Goal: Task Accomplishment & Management: Manage account settings

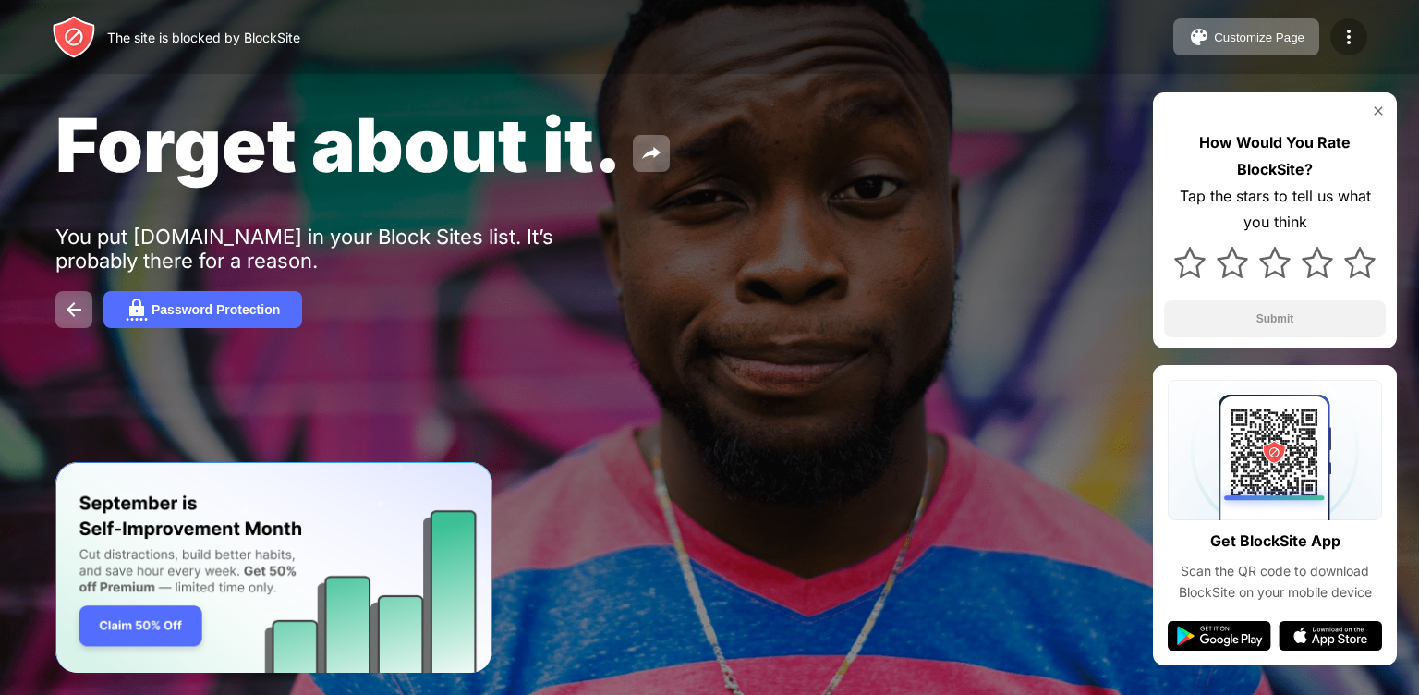
click at [1350, 42] on img at bounding box center [1349, 37] width 22 height 22
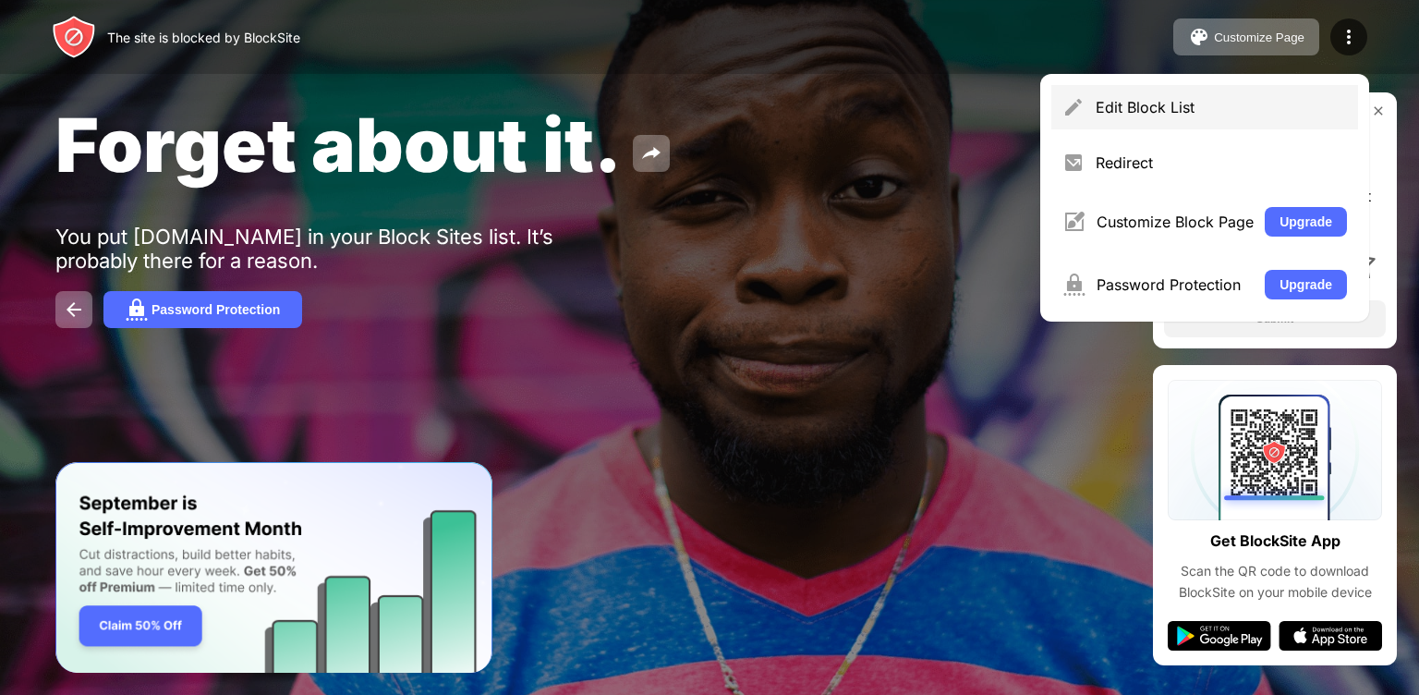
click at [1121, 111] on div "Edit Block List" at bounding box center [1221, 107] width 251 height 18
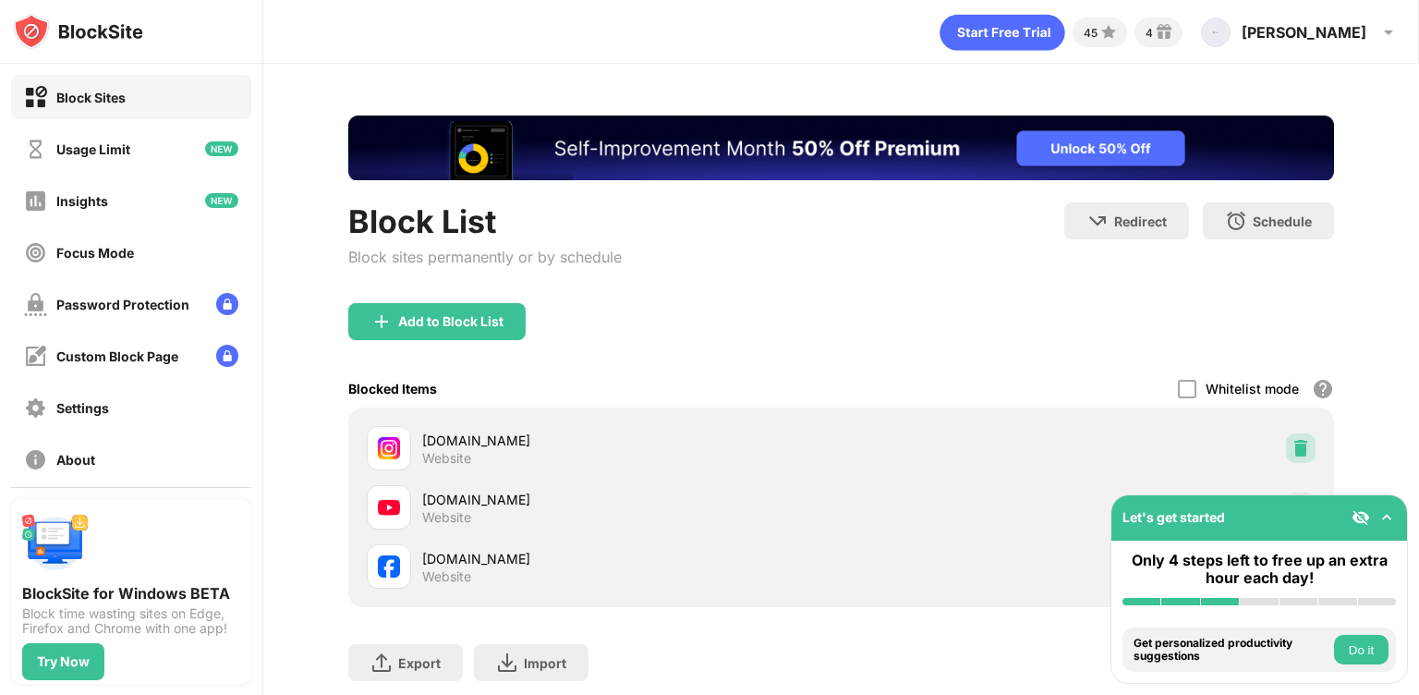
click at [1291, 450] on img at bounding box center [1300, 448] width 18 height 18
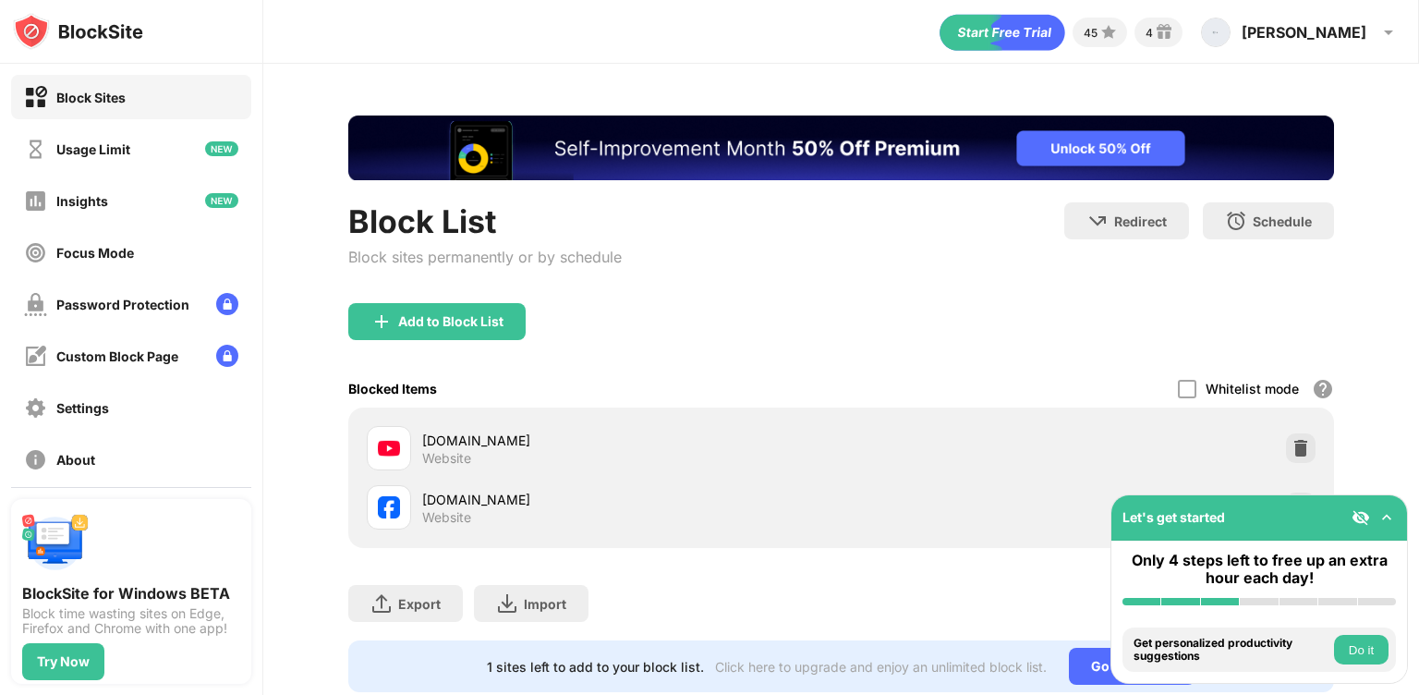
click at [494, 303] on div "Add to Block List" at bounding box center [436, 321] width 177 height 37
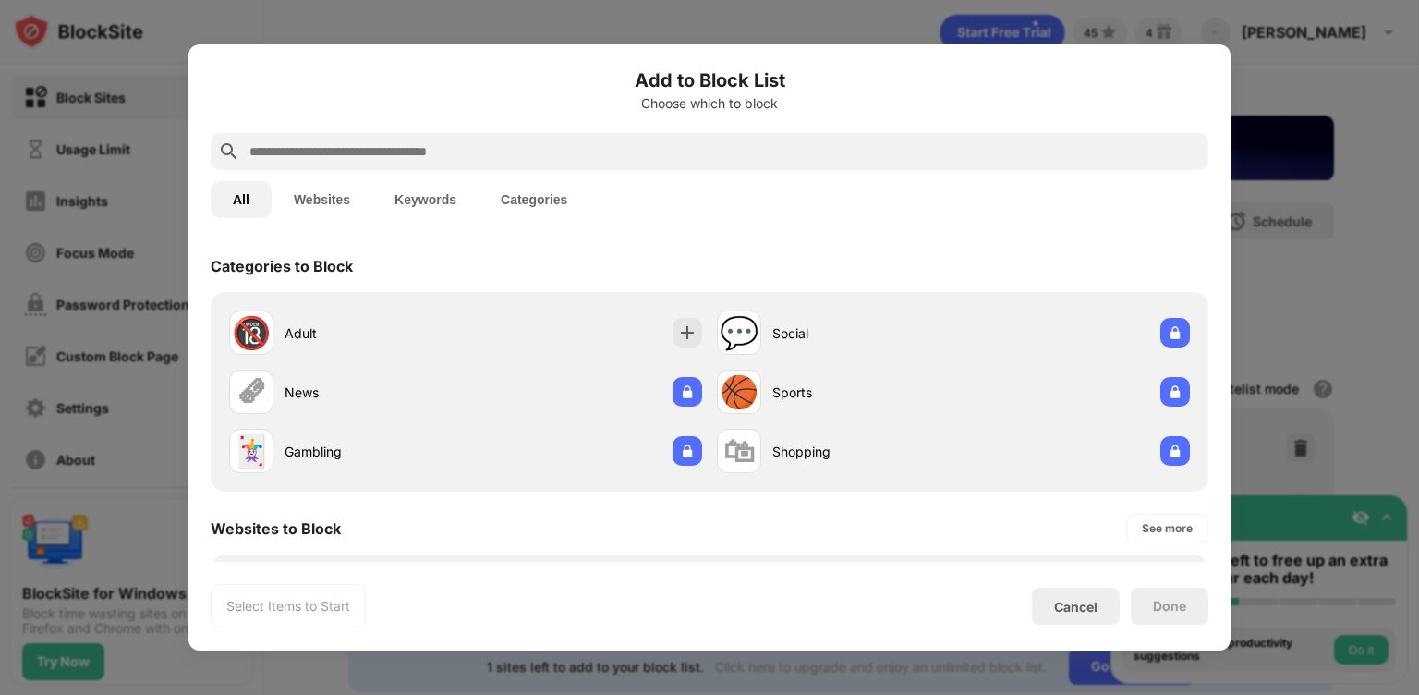
click at [582, 160] on input "text" at bounding box center [724, 151] width 953 height 22
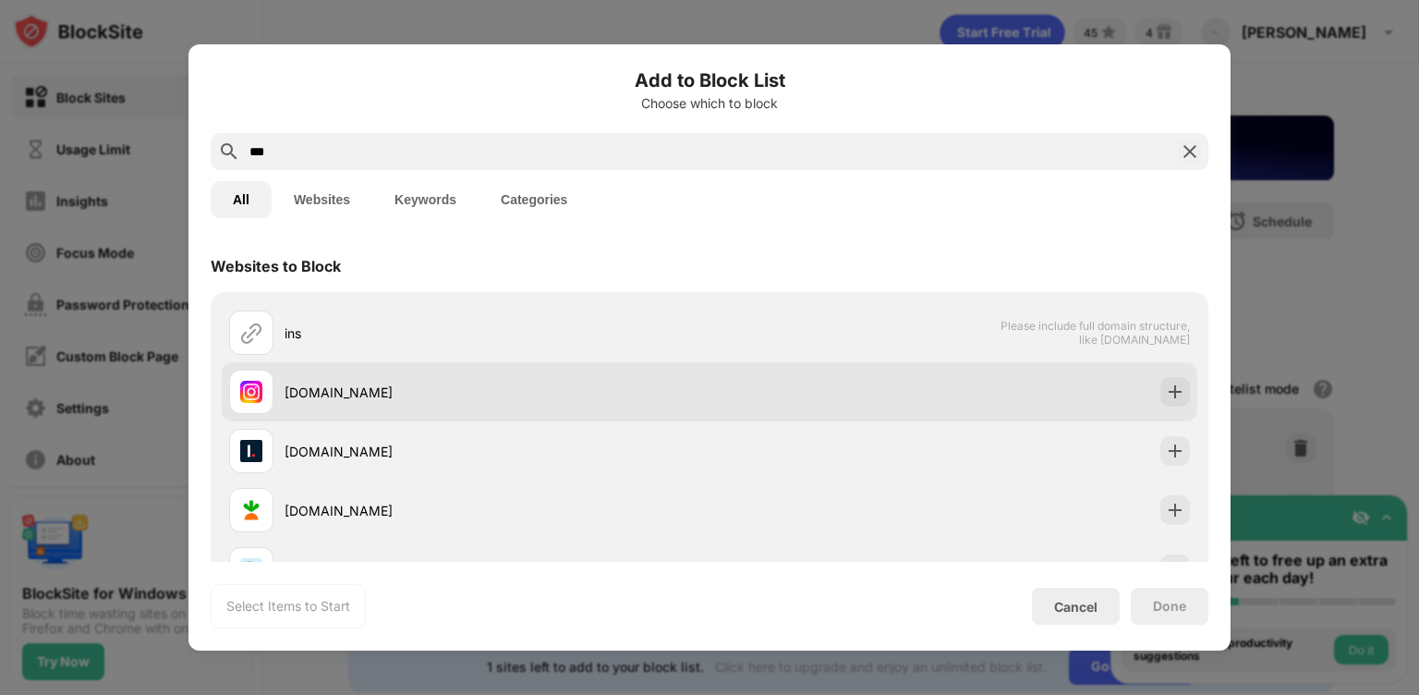
type input "***"
click at [505, 398] on div "[DOMAIN_NAME]" at bounding box center [497, 391] width 425 height 19
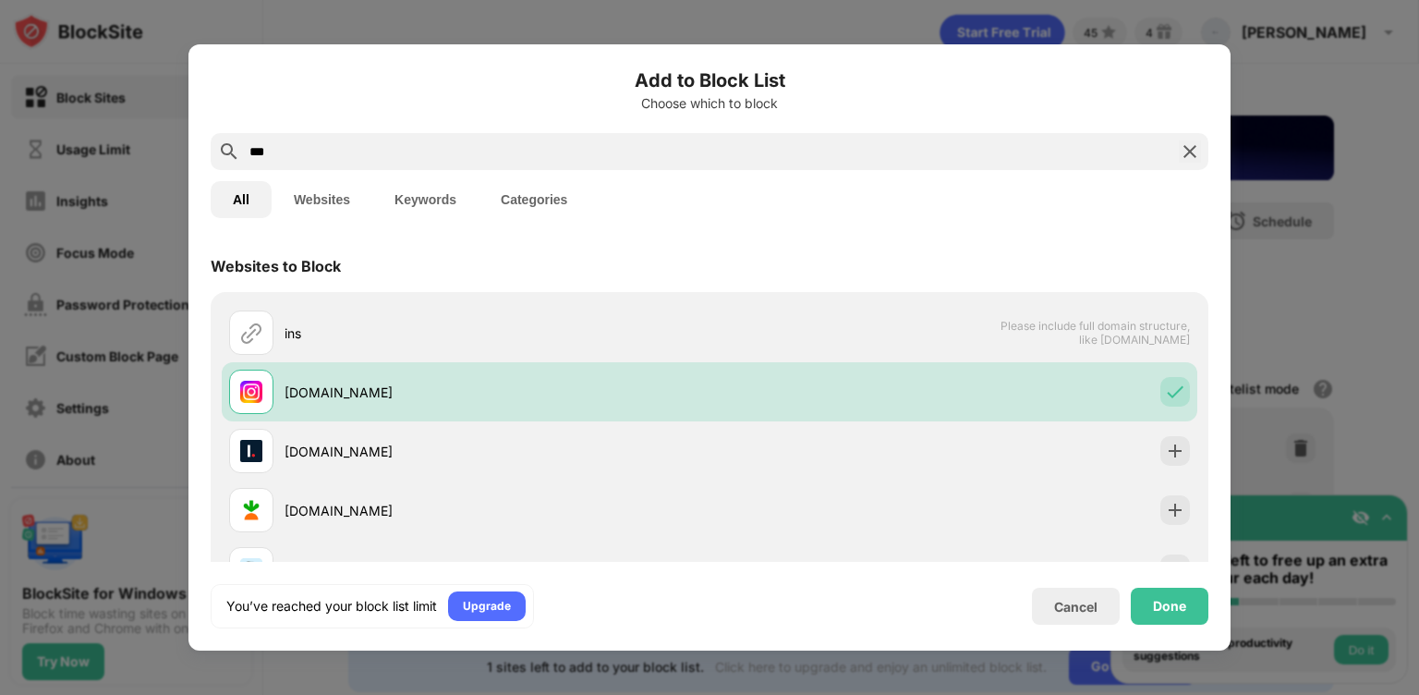
click at [1260, 228] on div at bounding box center [709, 347] width 1419 height 695
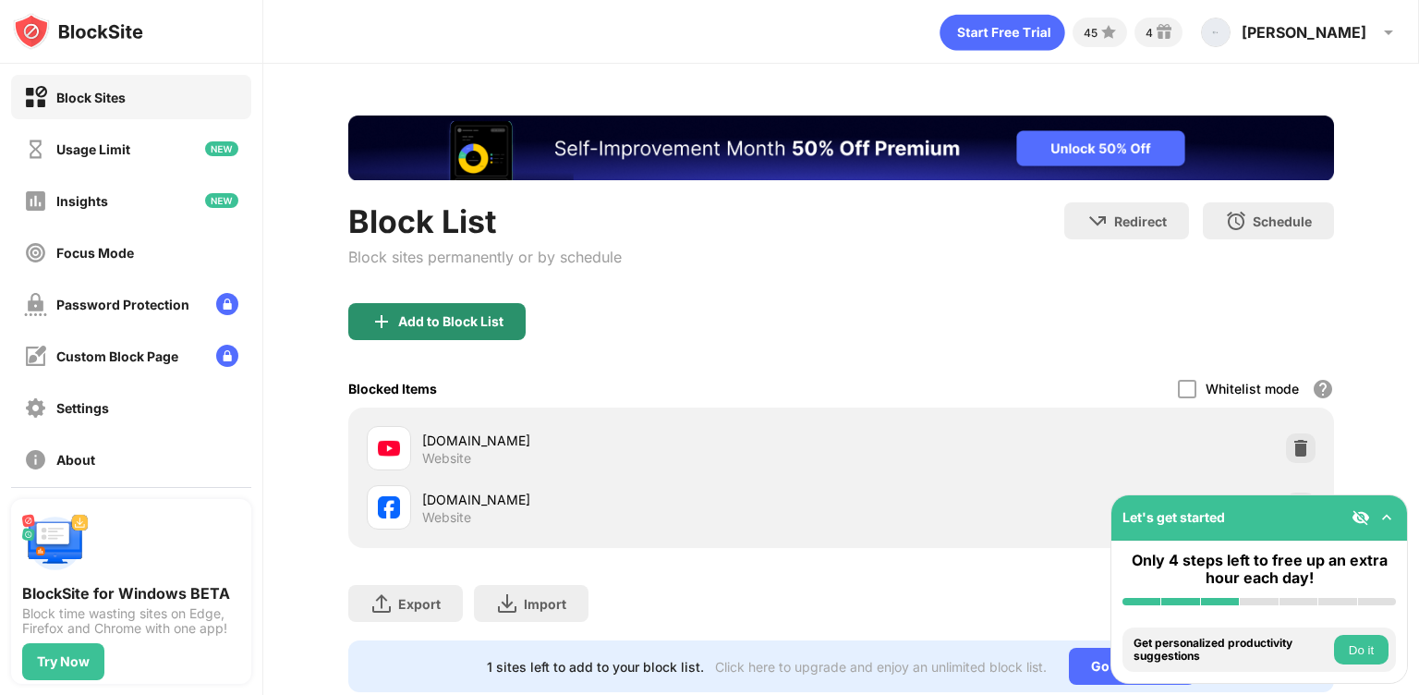
click at [373, 311] on img at bounding box center [381, 321] width 22 height 22
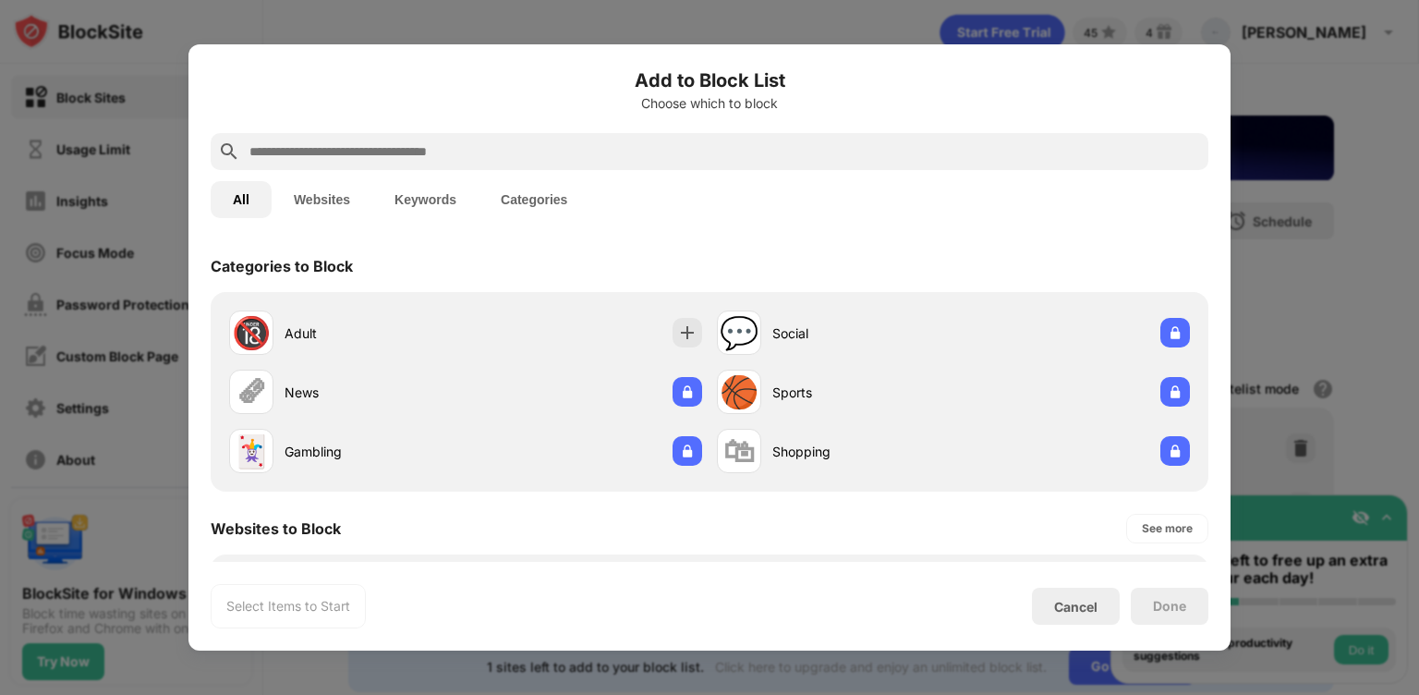
click at [539, 134] on div at bounding box center [710, 151] width 998 height 37
click at [539, 149] on input "text" at bounding box center [724, 151] width 953 height 22
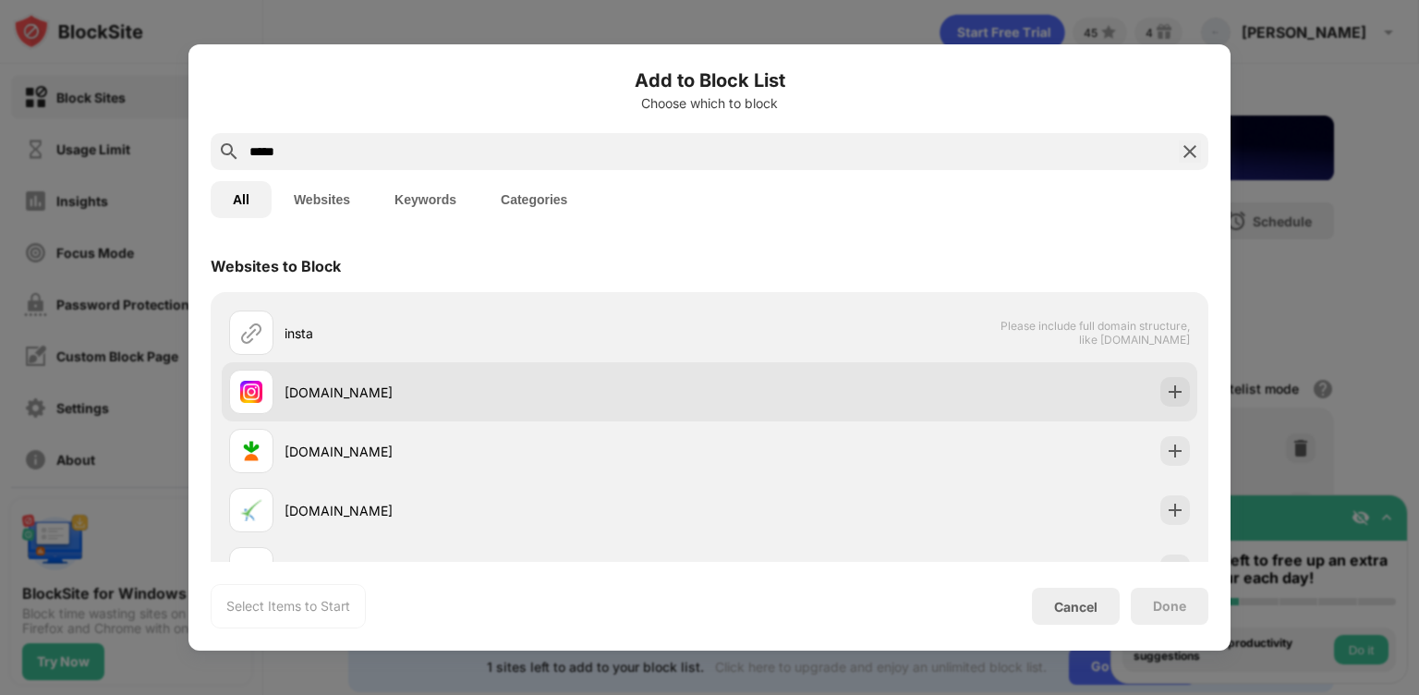
type input "*****"
click at [442, 388] on div "[DOMAIN_NAME]" at bounding box center [497, 391] width 425 height 19
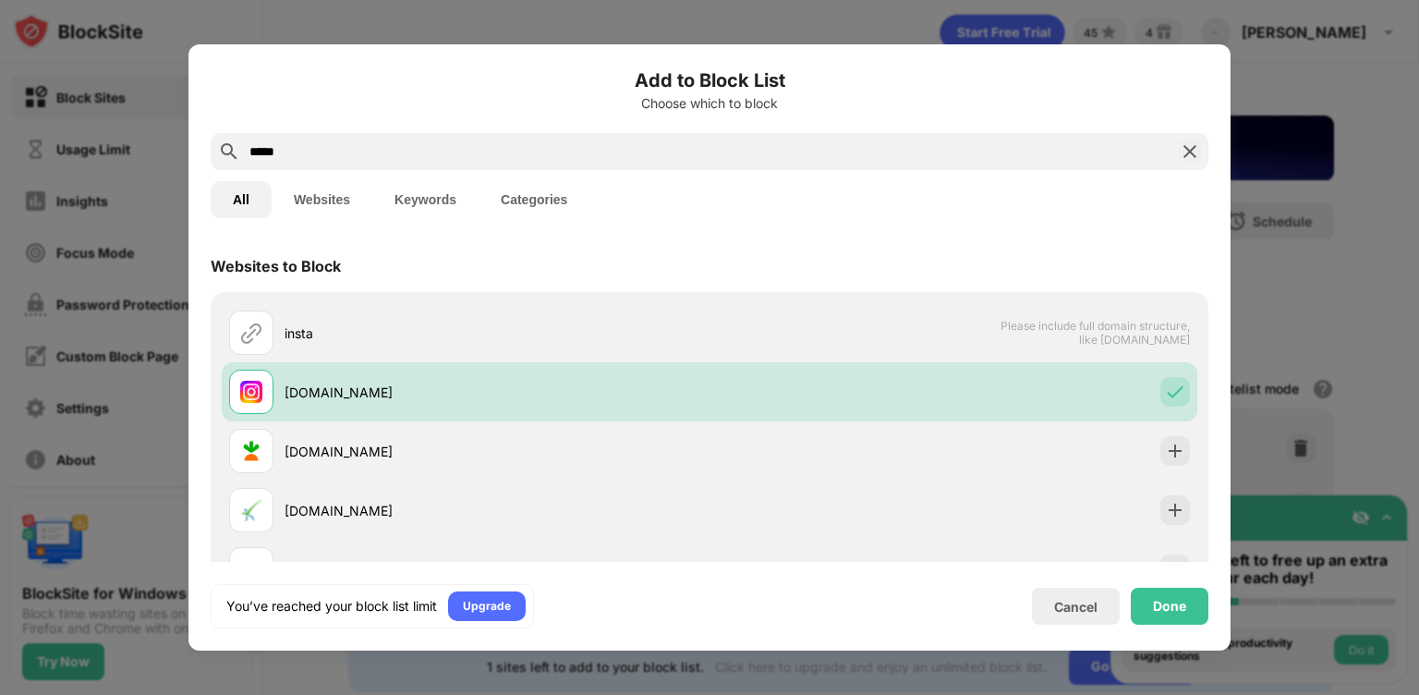
click at [1162, 596] on div "Done" at bounding box center [1170, 605] width 78 height 37
